Goal: Transaction & Acquisition: Purchase product/service

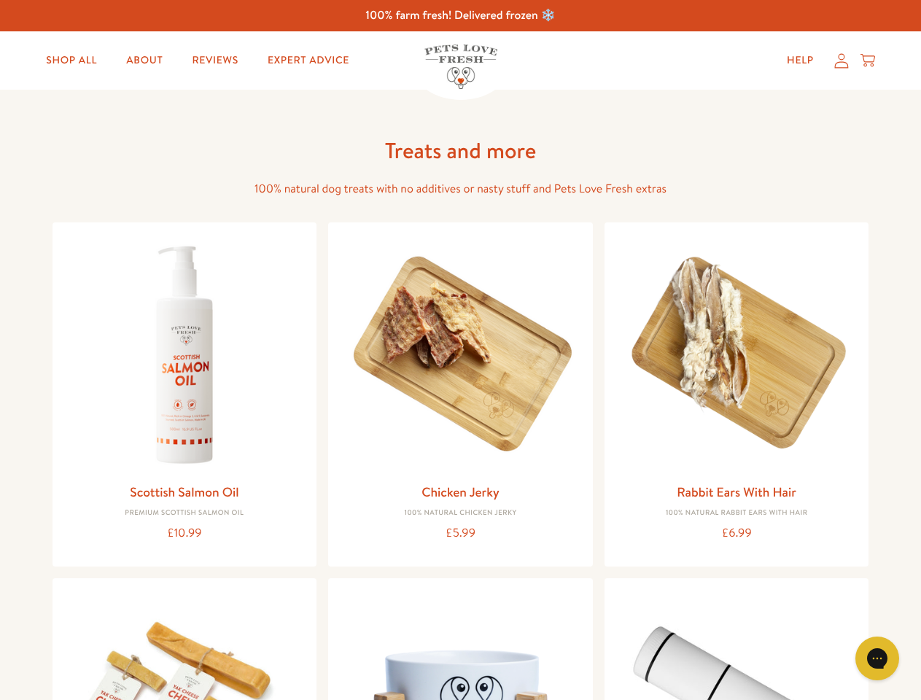
click at [877, 659] on icon "Gorgias live chat" at bounding box center [877, 658] width 14 height 14
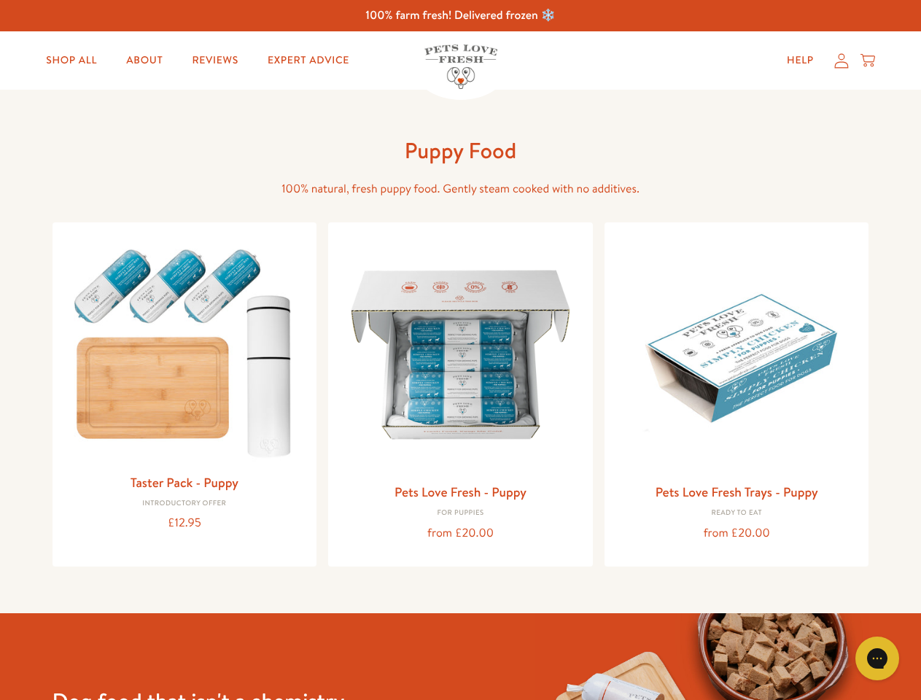
click at [877, 659] on icon "Gorgias live chat" at bounding box center [877, 658] width 14 height 14
